Goal: Task Accomplishment & Management: Use online tool/utility

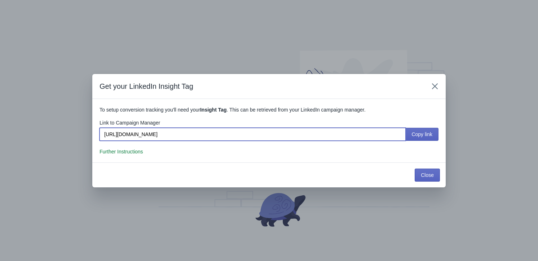
click at [179, 138] on input "https://www.linkedin.com/campaignmanager/accounts" at bounding box center [252, 134] width 306 height 13
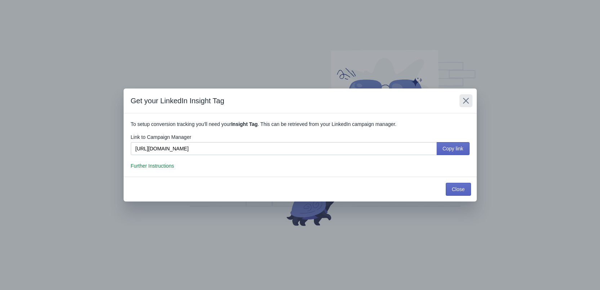
click at [471, 98] on button "Close" at bounding box center [465, 100] width 13 height 13
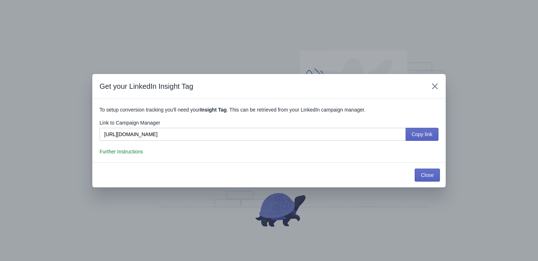
click at [132, 152] on span "Further Instructions" at bounding box center [121, 151] width 44 height 6
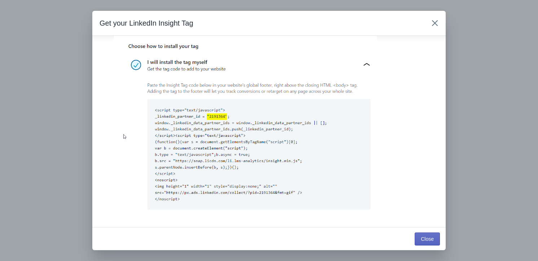
scroll to position [708, 0]
click at [205, 115] on img at bounding box center [245, 124] width 263 height 180
drag, startPoint x: 205, startPoint y: 115, endPoint x: 173, endPoint y: 57, distance: 66.1
click at [173, 55] on img at bounding box center [245, 124] width 263 height 180
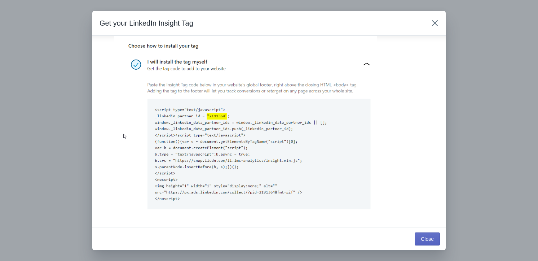
click at [165, 44] on img at bounding box center [245, 124] width 263 height 180
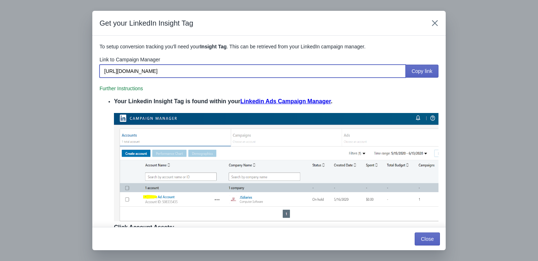
click at [158, 71] on input "https://www.linkedin.com/campaignmanager/accounts" at bounding box center [252, 70] width 306 height 13
click at [203, 47] on b "Insight Tag" at bounding box center [213, 47] width 27 height 6
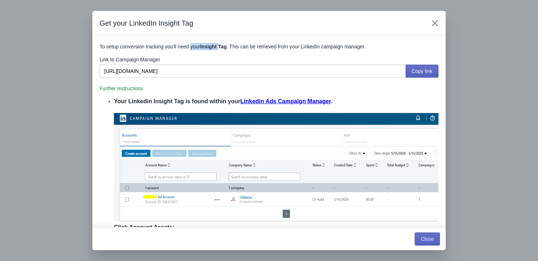
click at [203, 47] on b "Insight Tag" at bounding box center [213, 47] width 27 height 6
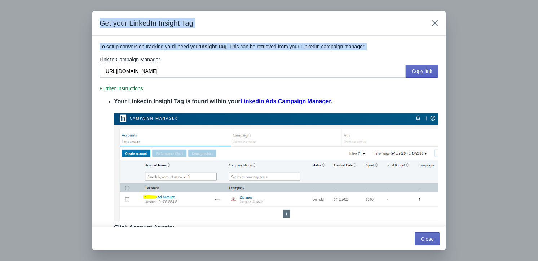
drag, startPoint x: 203, startPoint y: 47, endPoint x: 203, endPoint y: 30, distance: 17.7
click at [203, 30] on div "Get your LinkedIn Insight Tag To setup conversion tracking you'll need your Ins…" at bounding box center [268, 130] width 353 height 239
click at [203, 30] on div "Get your LinkedIn Insight Tag" at bounding box center [268, 23] width 353 height 25
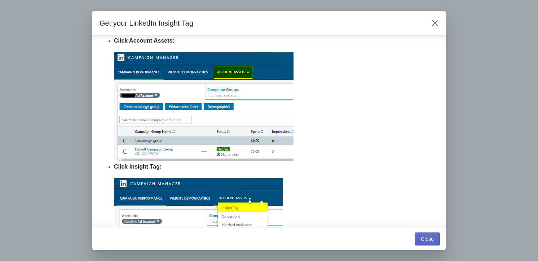
scroll to position [196, 0]
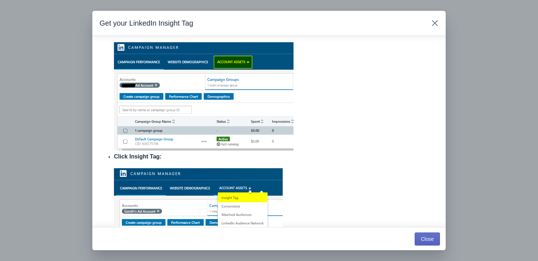
click at [132, 156] on h2 "Click Insight Tag:" at bounding box center [276, 156] width 324 height 9
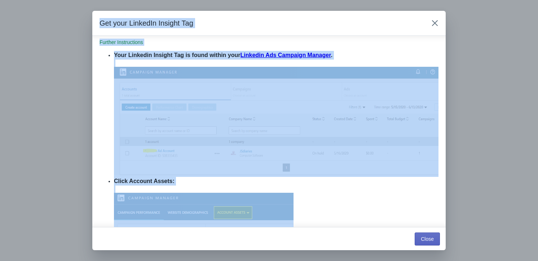
scroll to position [0, 0]
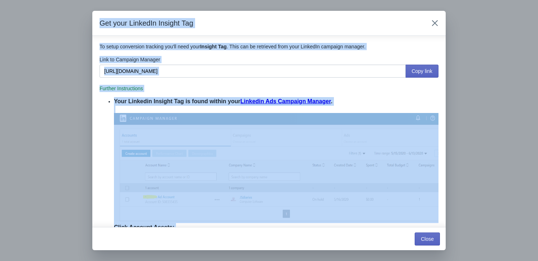
drag, startPoint x: 132, startPoint y: 156, endPoint x: 136, endPoint y: 25, distance: 131.2
click at [136, 25] on div "Get your LinkedIn Insight Tag To setup conversion tracking you'll need your Ins…" at bounding box center [268, 130] width 353 height 239
click at [136, 25] on h2 "Get your LinkedIn Insight Tag" at bounding box center [259, 23] width 321 height 10
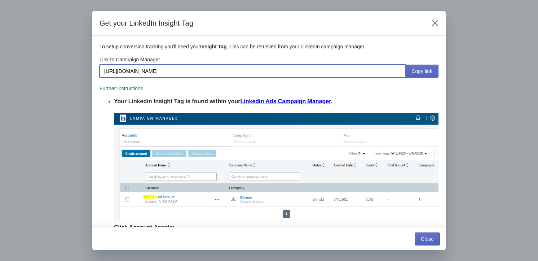
click at [136, 67] on input "https://www.linkedin.com/campaignmanager/accounts" at bounding box center [252, 70] width 306 height 13
click at [136, 85] on span "Further Instructions" at bounding box center [121, 88] width 44 height 6
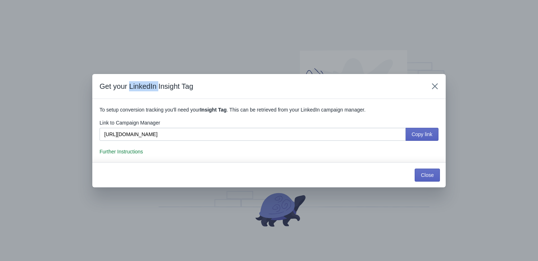
click at [135, 85] on h2 "Get your LinkedIn Insight Tag" at bounding box center [259, 86] width 321 height 10
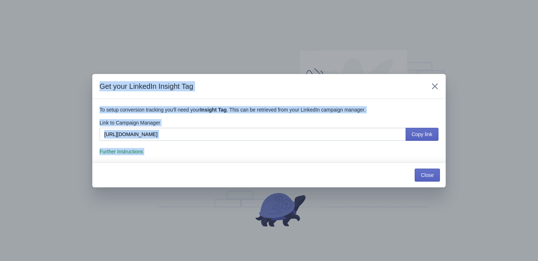
drag, startPoint x: 135, startPoint y: 85, endPoint x: 169, endPoint y: 152, distance: 74.9
click at [169, 152] on div "Get your LinkedIn Insight Tag To setup conversion tracking you'll need your Ins…" at bounding box center [268, 130] width 353 height 113
click at [169, 152] on p "Further Instructions" at bounding box center [268, 151] width 339 height 7
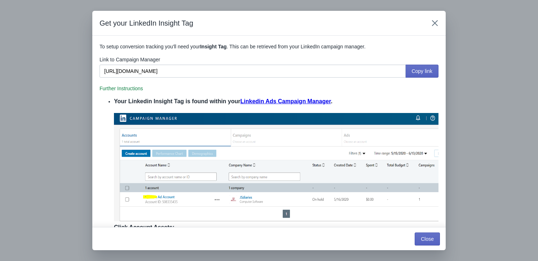
click at [159, 104] on h2 "Your Linkedin Insight Tag is found within your Linkedin Ads Campaign Manager ." at bounding box center [276, 101] width 324 height 9
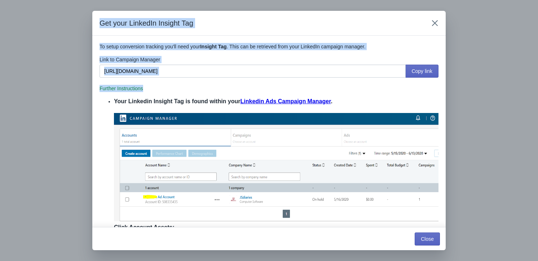
drag, startPoint x: 159, startPoint y: 104, endPoint x: 165, endPoint y: 25, distance: 79.5
click at [165, 25] on div "Get your LinkedIn Insight Tag To setup conversion tracking you'll need your Ins…" at bounding box center [268, 130] width 353 height 239
click at [165, 25] on h2 "Get your LinkedIn Insight Tag" at bounding box center [259, 23] width 321 height 10
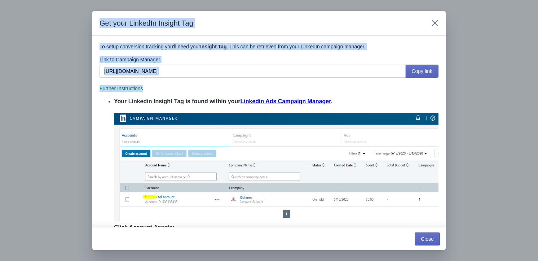
drag, startPoint x: 170, startPoint y: 96, endPoint x: 180, endPoint y: 20, distance: 77.0
click at [180, 20] on div "Get your LinkedIn Insight Tag To setup conversion tracking you'll need your Ins…" at bounding box center [268, 130] width 353 height 239
click at [180, 20] on h2 "Get your LinkedIn Insight Tag" at bounding box center [259, 23] width 321 height 10
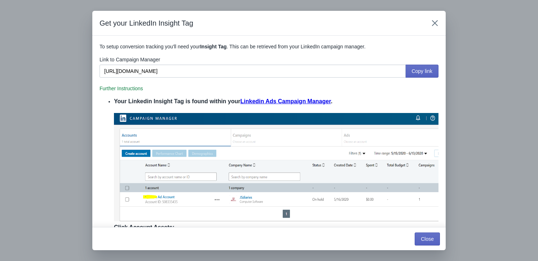
click at [185, 101] on h2 "Your Linkedin Insight Tag is found within your Linkedin Ads Campaign Manager ." at bounding box center [276, 101] width 324 height 9
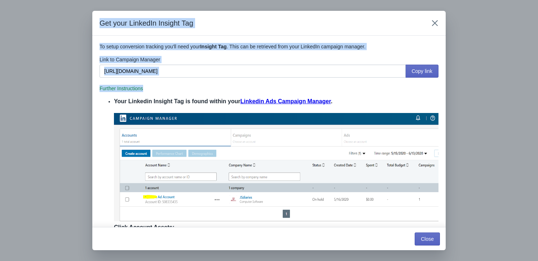
drag, startPoint x: 185, startPoint y: 101, endPoint x: 205, endPoint y: 22, distance: 82.2
click at [205, 22] on div "Get your LinkedIn Insight Tag To setup conversion tracking you'll need your Ins…" at bounding box center [268, 130] width 353 height 239
click at [205, 22] on h2 "Get your LinkedIn Insight Tag" at bounding box center [259, 23] width 321 height 10
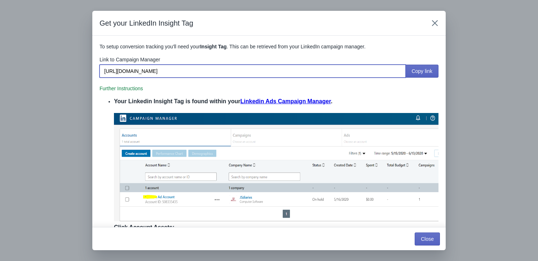
click at [211, 67] on input "https://www.linkedin.com/campaignmanager/accounts" at bounding box center [252, 70] width 306 height 13
click at [435, 25] on icon "Close" at bounding box center [434, 22] width 7 height 7
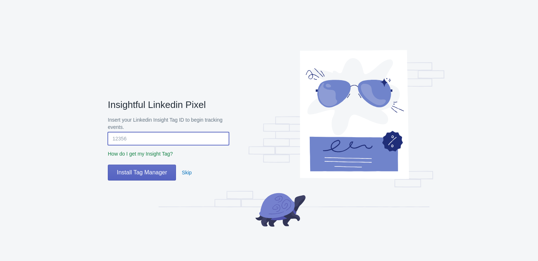
click at [181, 139] on input "Insert your Linkedin Insight Tag ID to begin tracking events." at bounding box center [168, 138] width 121 height 13
paste input "7697458"
type input "7697458"
click at [149, 178] on button "Install Tag Manager" at bounding box center [142, 172] width 68 height 16
click at [157, 155] on span "How do I get my Insight Tag?" at bounding box center [140, 154] width 65 height 6
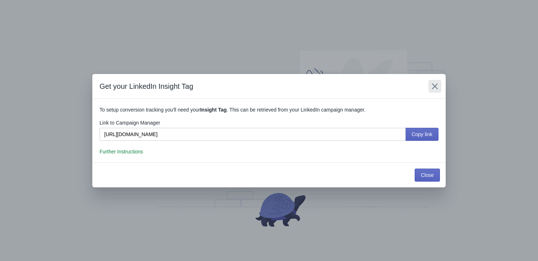
click at [430, 89] on button "Close" at bounding box center [434, 86] width 13 height 13
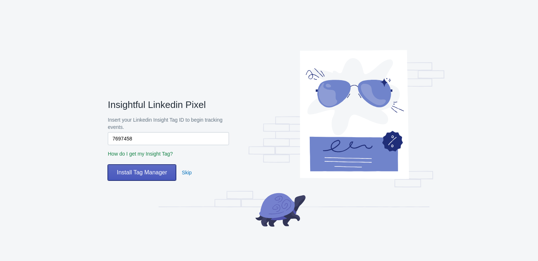
click at [158, 173] on span "Install Tag Manager" at bounding box center [142, 172] width 50 height 7
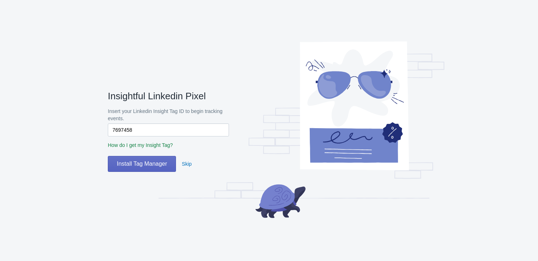
scroll to position [11, 0]
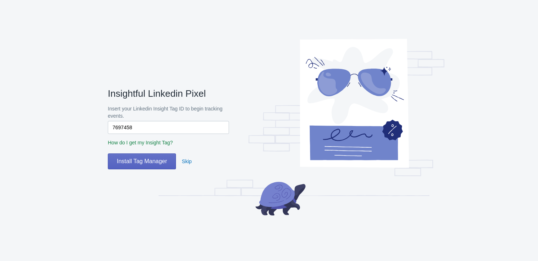
click at [139, 143] on span "How do I get my Insight Tag?" at bounding box center [140, 142] width 65 height 6
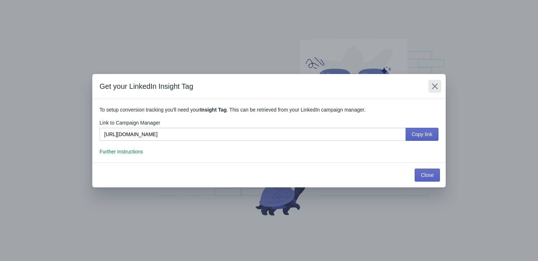
click at [427, 88] on div "Get your LinkedIn Insight Tag" at bounding box center [268, 86] width 353 height 25
click at [437, 86] on icon "Close" at bounding box center [434, 86] width 7 height 7
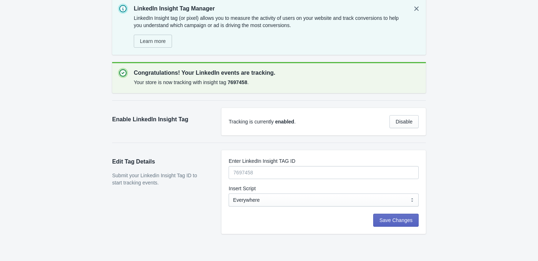
scroll to position [22, 0]
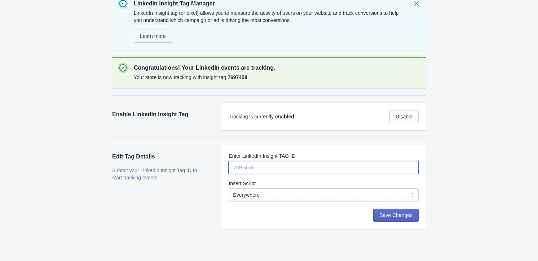
click at [262, 170] on input "Enter LinkedIn Insight TAG ID" at bounding box center [323, 167] width 190 height 13
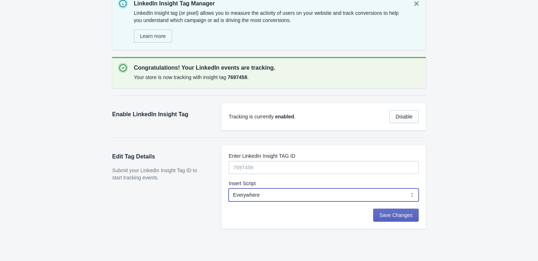
click at [252, 195] on select "Everywhere Web Storefront Only Order Status Page Only" at bounding box center [323, 194] width 190 height 13
click at [252, 196] on select "Everywhere Web Storefront Only Order Status Page Only" at bounding box center [323, 194] width 190 height 13
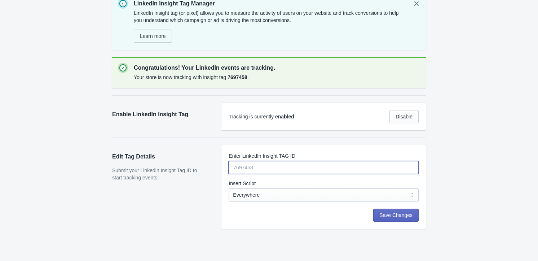
click at [249, 173] on input "Enter LinkedIn Insight TAG ID" at bounding box center [323, 167] width 190 height 13
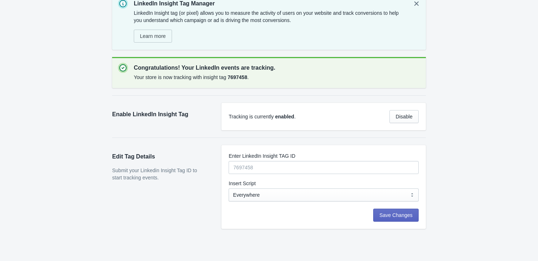
click at [168, 199] on div "Edit Tag Details Submit your Linkedin Insight Tag ID to start tracking events." at bounding box center [163, 187] width 102 height 84
click at [391, 216] on span "Save Changes" at bounding box center [395, 215] width 33 height 6
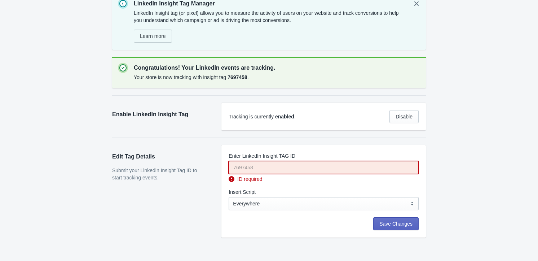
click at [252, 172] on input "Enter LinkedIn Insight TAG ID" at bounding box center [323, 167] width 190 height 13
paste input "7697458"
type input "7697458"
click at [397, 225] on span "Save Changes" at bounding box center [395, 224] width 33 height 6
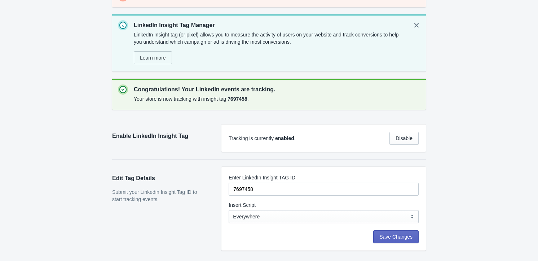
scroll to position [32, 0]
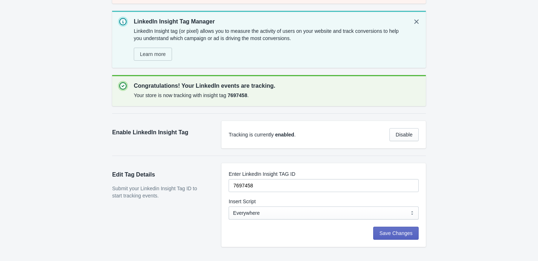
click at [234, 197] on label "Insert Script" at bounding box center [241, 200] width 27 height 7
click at [234, 206] on select "Everywhere Web Storefront Only Order Status Page Only" at bounding box center [323, 212] width 190 height 13
click at [234, 197] on label "Insert Script" at bounding box center [241, 200] width 27 height 7
click at [234, 206] on select "Everywhere Web Storefront Only Order Status Page Only" at bounding box center [323, 212] width 190 height 13
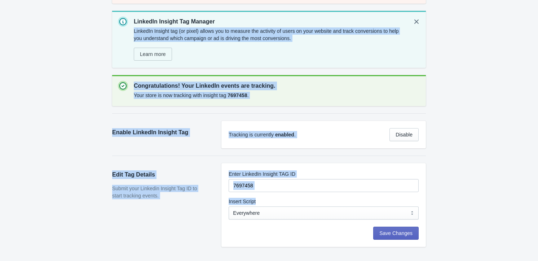
drag, startPoint x: 234, startPoint y: 197, endPoint x: 196, endPoint y: 28, distance: 173.5
click at [196, 28] on div "LinkedIn Insight Tag Manager LinkedIn Insight tag (or pixel) allows you to meas…" at bounding box center [265, 111] width 321 height 272
click at [196, 28] on p "LinkedIn Insight tag (or pixel) allows you to measure the activity of users on …" at bounding box center [270, 34] width 272 height 14
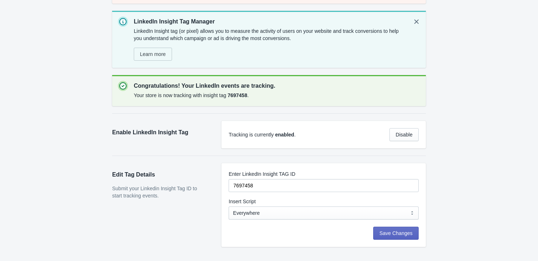
click at [126, 184] on p "Submit your Linkedin Insight Tag ID to start tracking events." at bounding box center [159, 191] width 95 height 14
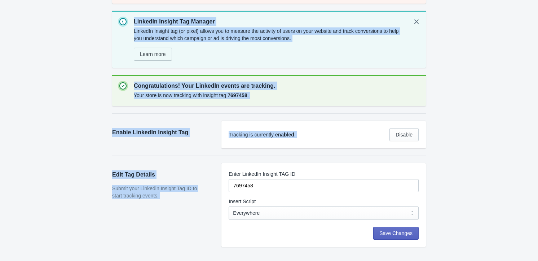
drag, startPoint x: 126, startPoint y: 184, endPoint x: 221, endPoint y: 10, distance: 198.7
click at [221, 10] on div "LinkedIn Insight Tag Manager LinkedIn Insight tag (or pixel) allows you to meas…" at bounding box center [265, 111] width 321 height 272
click at [221, 10] on div "LinkedIn Insight Tag Manager LinkedIn Insight tag (or pixel) allows you to meas…" at bounding box center [268, 44] width 313 height 124
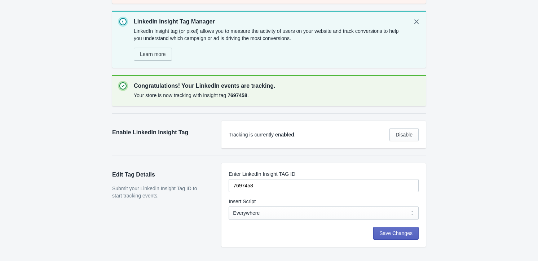
click at [202, 94] on div "Your store is now tracking with insight tag 7697458 ." at bounding box center [277, 95] width 286 height 10
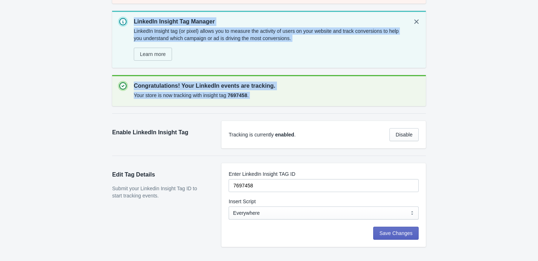
drag, startPoint x: 202, startPoint y: 94, endPoint x: 214, endPoint y: 9, distance: 85.6
click at [214, 9] on div "LinkedIn Insight Tag Manager LinkedIn Insight tag (or pixel) allows you to meas…" at bounding box center [268, 44] width 313 height 124
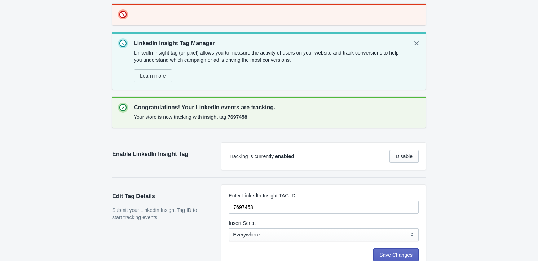
scroll to position [0, 0]
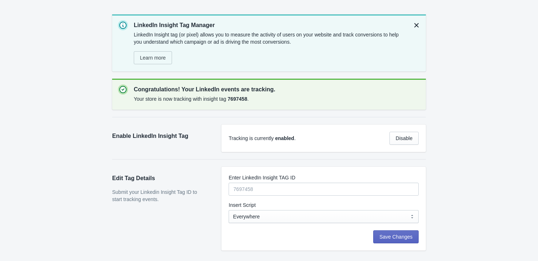
click at [421, 25] on button "Dismiss notification" at bounding box center [416, 25] width 13 height 13
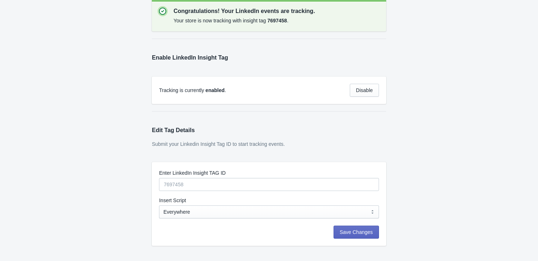
scroll to position [22, 0]
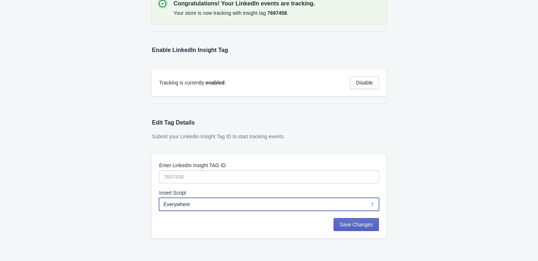
click at [214, 205] on select "Everywhere Web Storefront Only Order Status Page Only" at bounding box center [269, 203] width 220 height 13
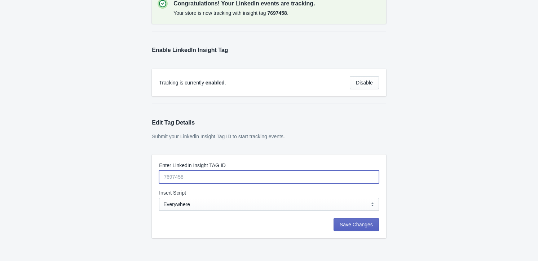
click at [249, 178] on input "Enter LinkedIn Insight TAG ID" at bounding box center [269, 176] width 220 height 13
click at [236, 143] on div "Edit Tag Details Submit your Linkedin Insight Tag ID to start tracking events." at bounding box center [269, 129] width 234 height 36
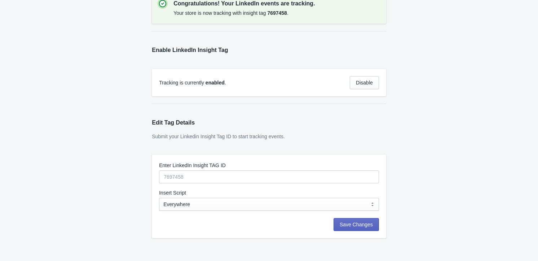
click at [45, 172] on div "Skip to content Congratulations! Your LinkedIn events are tracking. Your store …" at bounding box center [269, 119] width 538 height 282
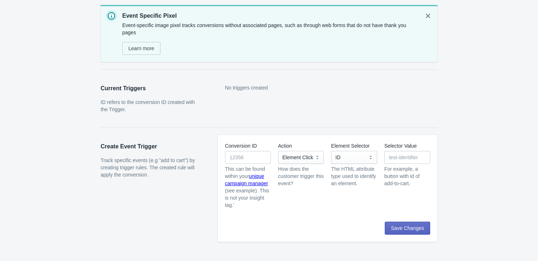
scroll to position [14, 0]
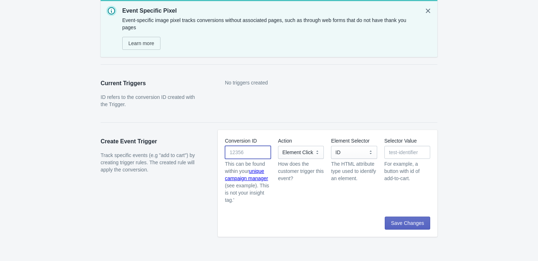
click at [256, 156] on input "Conversion ID" at bounding box center [248, 152] width 46 height 13
click at [298, 154] on select "Element Click" at bounding box center [301, 152] width 46 height 13
drag, startPoint x: 298, startPoint y: 154, endPoint x: 332, endPoint y: 153, distance: 34.2
click at [298, 154] on select "Element Click" at bounding box center [301, 152] width 46 height 13
click at [409, 155] on input "Selector Value" at bounding box center [407, 152] width 46 height 13
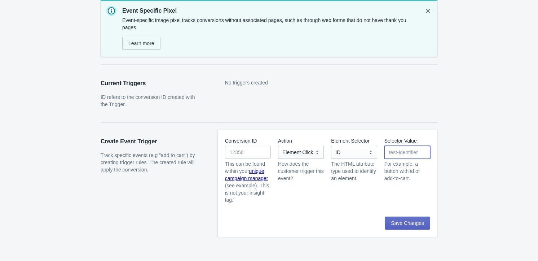
click at [371, 184] on div "Element Selector ID Class Name Name Attribute Data Attribute ID The HTML attrib…" at bounding box center [354, 170] width 46 height 66
click at [285, 150] on select "Element Click" at bounding box center [301, 152] width 46 height 13
click at [356, 155] on select "ID Class Name Name Attribute Data Attribute" at bounding box center [354, 152] width 46 height 13
drag, startPoint x: 356, startPoint y: 155, endPoint x: 350, endPoint y: 156, distance: 6.2
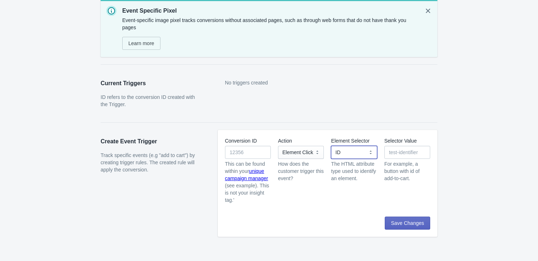
click at [356, 155] on select "ID Class Name Name Attribute Data Attribute" at bounding box center [354, 152] width 46 height 13
click at [245, 154] on input "Conversion ID" at bounding box center [248, 152] width 46 height 13
click at [129, 143] on h2 "Create Event Trigger" at bounding box center [152, 141] width 103 height 9
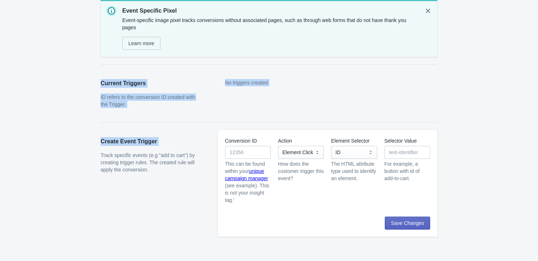
drag, startPoint x: 129, startPoint y: 143, endPoint x: 93, endPoint y: 82, distance: 70.1
click at [93, 82] on div "Event Specific Pixel Event-specific image pixel tracks conversions without asso…" at bounding box center [265, 111] width 344 height 251
click at [93, 82] on div "Current Triggers ID refers to the conversion ID created with the Trigger. No tr…" at bounding box center [265, 89] width 344 height 50
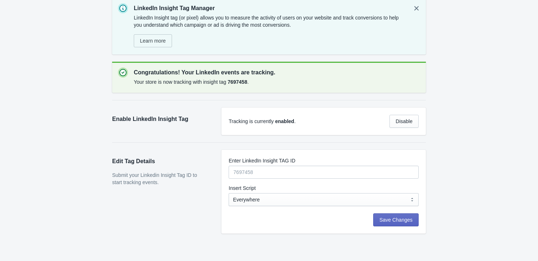
scroll to position [22, 0]
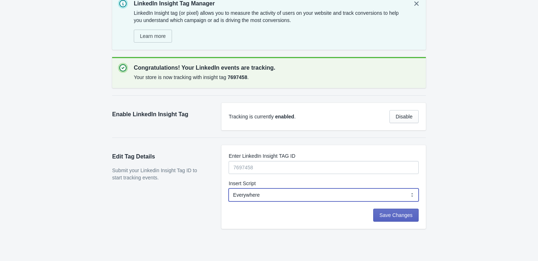
click at [276, 196] on select "Everywhere Web Storefront Only Order Status Page Only" at bounding box center [323, 194] width 190 height 13
click at [271, 192] on select "Everywhere Web Storefront Only Order Status Page Only" at bounding box center [323, 194] width 190 height 13
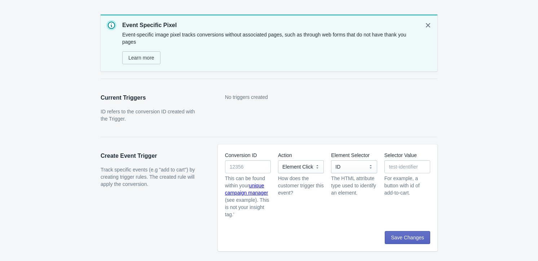
click at [156, 111] on p "ID refers to the conversion ID created with the Trigger." at bounding box center [152, 115] width 103 height 14
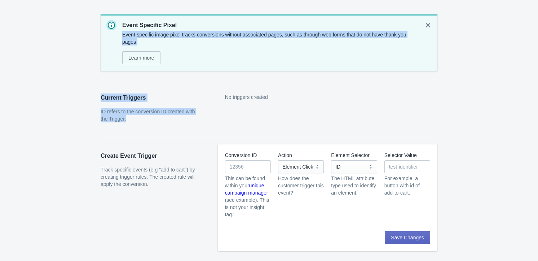
drag, startPoint x: 156, startPoint y: 111, endPoint x: 248, endPoint y: 30, distance: 122.5
click at [248, 30] on div "Event Specific Pixel Event-specific image pixel tracks conversions without asso…" at bounding box center [265, 125] width 344 height 251
click at [248, 30] on div "Event-specific image pixel tracks conversions without associated pages, such as…" at bounding box center [269, 48] width 295 height 36
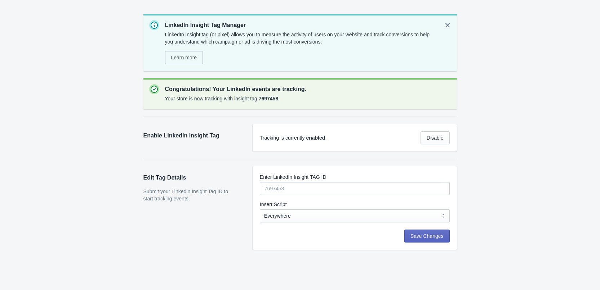
click at [48, 122] on div "Skip to content LinkedIn Insight Tag Manager LinkedIn Insight tag (or pixel) al…" at bounding box center [300, 156] width 600 height 312
click at [134, 22] on div "LinkedIn Insight Tag Manager LinkedIn Insight tag (or pixel) allows you to meas…" at bounding box center [293, 125] width 328 height 250
click at [56, 103] on div "Skip to content LinkedIn Insight Tag Manager LinkedIn Insight tag (or pixel) al…" at bounding box center [300, 156] width 600 height 312
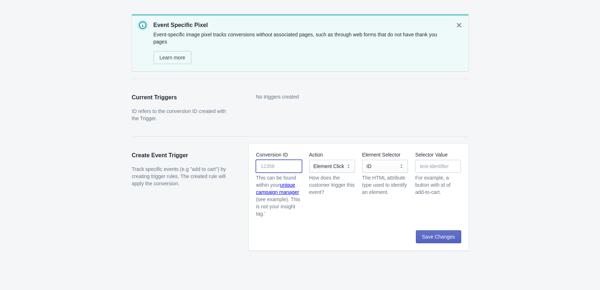
click at [286, 168] on input "Conversion ID" at bounding box center [279, 166] width 46 height 13
click at [276, 152] on label "Conversion ID" at bounding box center [272, 154] width 32 height 7
click at [276, 160] on input "Conversion ID" at bounding box center [279, 166] width 46 height 13
click at [276, 152] on label "Conversion ID" at bounding box center [272, 154] width 32 height 7
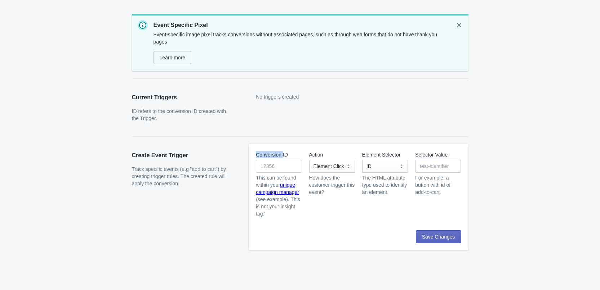
click at [276, 160] on input "Conversion ID" at bounding box center [279, 166] width 46 height 13
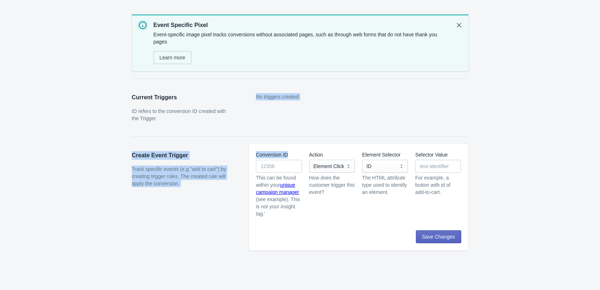
drag, startPoint x: 276, startPoint y: 152, endPoint x: 325, endPoint y: 81, distance: 87.1
click at [325, 81] on div "Event Specific Pixel Event-specific image pixel tracks conversions without asso…" at bounding box center [297, 125] width 344 height 251
click at [325, 81] on div "Current Triggers ID refers to the conversion ID created with the Trigger. No tr…" at bounding box center [297, 104] width 344 height 50
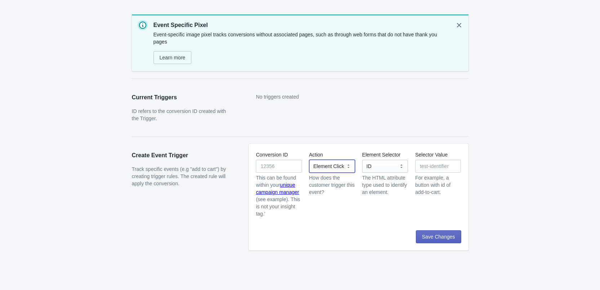
click at [336, 161] on select "Element Click" at bounding box center [332, 166] width 46 height 13
drag, startPoint x: 336, startPoint y: 161, endPoint x: 341, endPoint y: 161, distance: 5.1
click at [336, 161] on select "Element Click" at bounding box center [332, 166] width 46 height 13
click at [444, 163] on input "Selector Value" at bounding box center [438, 166] width 46 height 13
click at [446, 146] on div "Conversion ID This can be found within your unique campaign manager (see exampl…" at bounding box center [355, 182] width 212 height 72
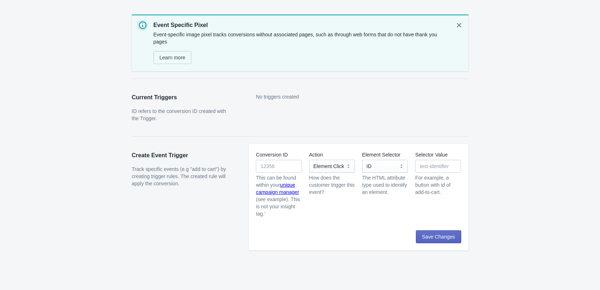
click at [446, 146] on div "Conversion ID This can be found within your unique campaign manager (see exampl…" at bounding box center [355, 182] width 212 height 72
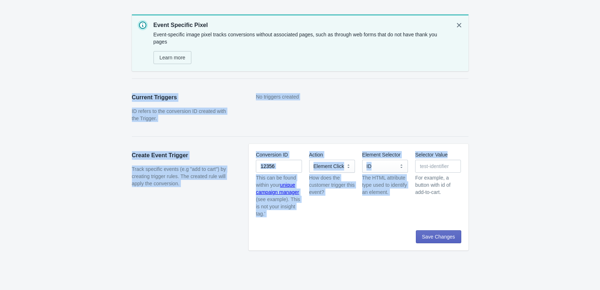
drag, startPoint x: 446, startPoint y: 146, endPoint x: 535, endPoint y: 64, distance: 120.4
click at [535, 65] on div "Skip to content Event Specific Pixel Event-specific image pixel tracks conversi…" at bounding box center [300, 156] width 600 height 298
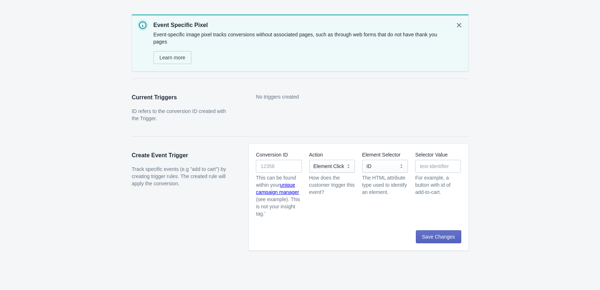
click at [535, 64] on div "Skip to content Event Specific Pixel Event-specific image pixel tracks conversi…" at bounding box center [300, 156] width 600 height 298
click at [144, 107] on div "Current Triggers ID refers to the conversion ID created with the Trigger." at bounding box center [183, 107] width 103 height 29
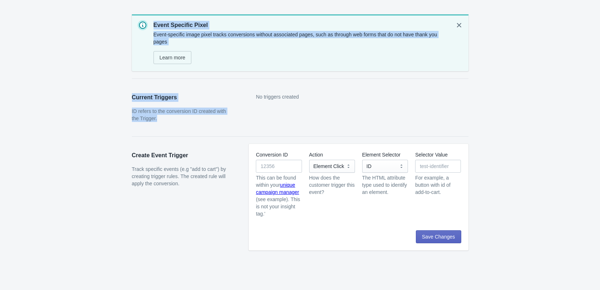
drag, startPoint x: 144, startPoint y: 107, endPoint x: 330, endPoint y: 16, distance: 207.7
click at [330, 16] on div "Event Specific Pixel Event-specific image pixel tracks conversions without asso…" at bounding box center [297, 125] width 344 height 251
click at [330, 16] on div "Event Specific Pixel Event-specific image pixel tracks conversions without asso…" at bounding box center [300, 42] width 337 height 57
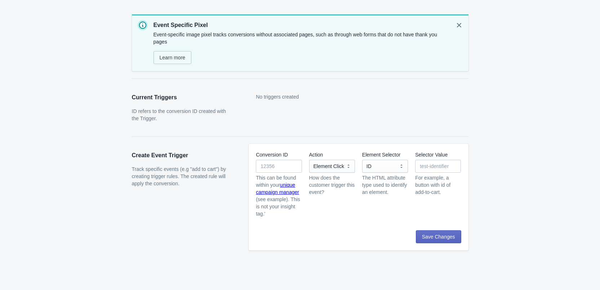
click at [428, 35] on p "Event-specific image pixel tracks conversions without associated pages, such as…" at bounding box center [301, 38] width 295 height 14
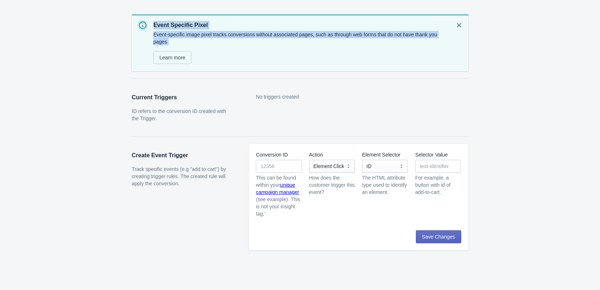
drag, startPoint x: 428, startPoint y: 35, endPoint x: 433, endPoint y: 8, distance: 27.0
click at [433, 8] on div "Event Specific Pixel Event-specific image pixel tracks conversions without asso…" at bounding box center [297, 125] width 344 height 251
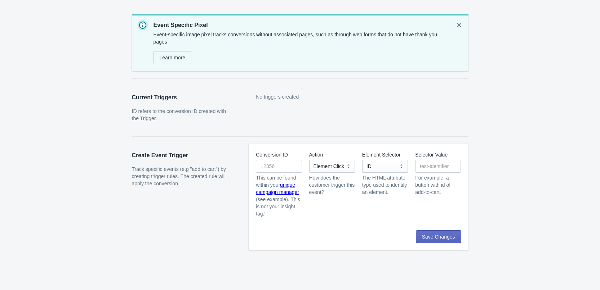
click at [433, 8] on div "Event Specific Pixel Event-specific image pixel tracks conversions without asso…" at bounding box center [297, 125] width 344 height 251
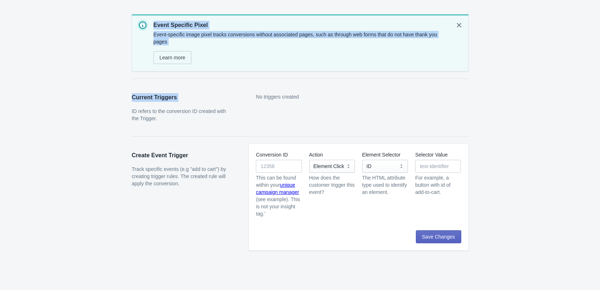
drag, startPoint x: 433, startPoint y: 8, endPoint x: 442, endPoint y: 52, distance: 44.9
click at [442, 52] on div "Event Specific Pixel Event-specific image pixel tracks conversions without asso…" at bounding box center [297, 125] width 344 height 251
click at [442, 52] on div "Learn more" at bounding box center [300, 56] width 298 height 16
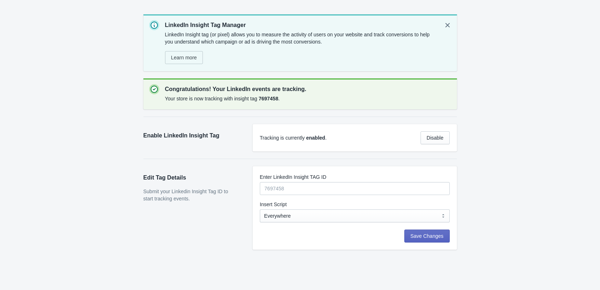
click at [282, 253] on div "LinkedIn Insight Tag Manager LinkedIn Insight tag (or pixel) allows you to meas…" at bounding box center [296, 152] width 321 height 290
